Goal: Find contact information

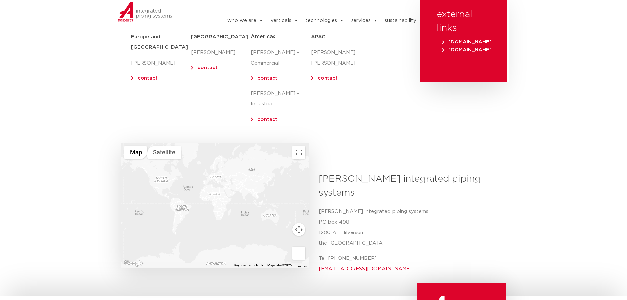
scroll to position [165, 0]
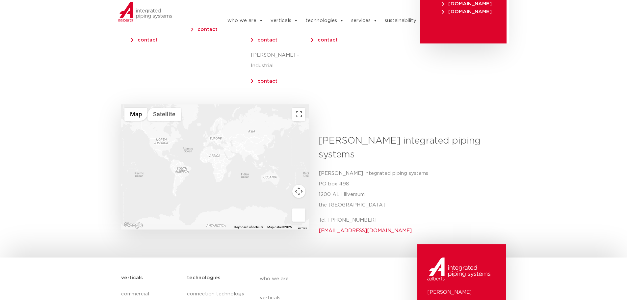
click at [165, 134] on div at bounding box center [215, 166] width 188 height 125
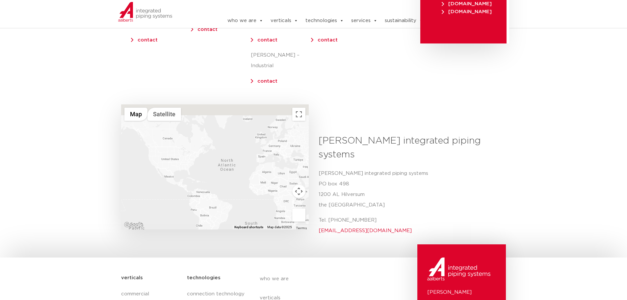
drag, startPoint x: 170, startPoint y: 147, endPoint x: 168, endPoint y: 175, distance: 28.4
click at [163, 180] on div at bounding box center [215, 166] width 188 height 125
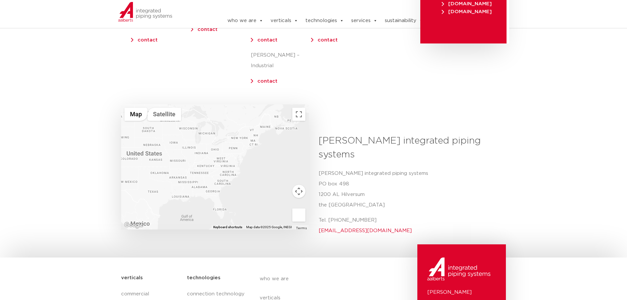
click at [172, 158] on div at bounding box center [215, 166] width 188 height 125
drag, startPoint x: 185, startPoint y: 159, endPoint x: 169, endPoint y: 157, distance: 15.6
click at [167, 157] on div at bounding box center [215, 166] width 188 height 125
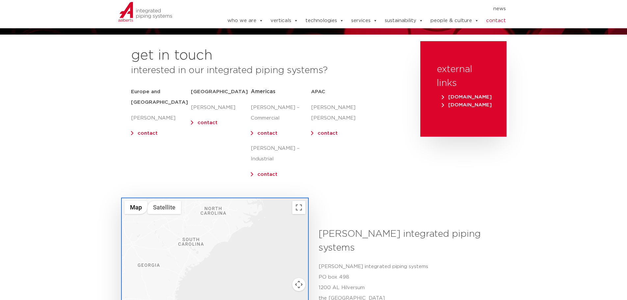
scroll to position [0, 0]
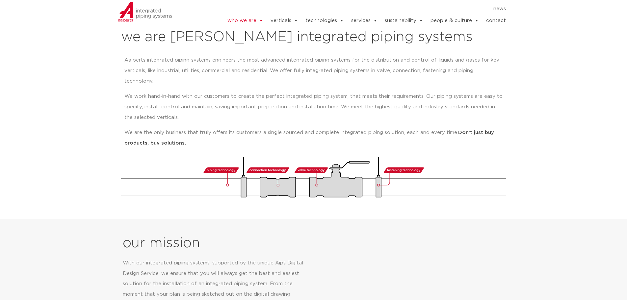
scroll to position [33, 0]
